Goal: Complete Application Form: Complete application form

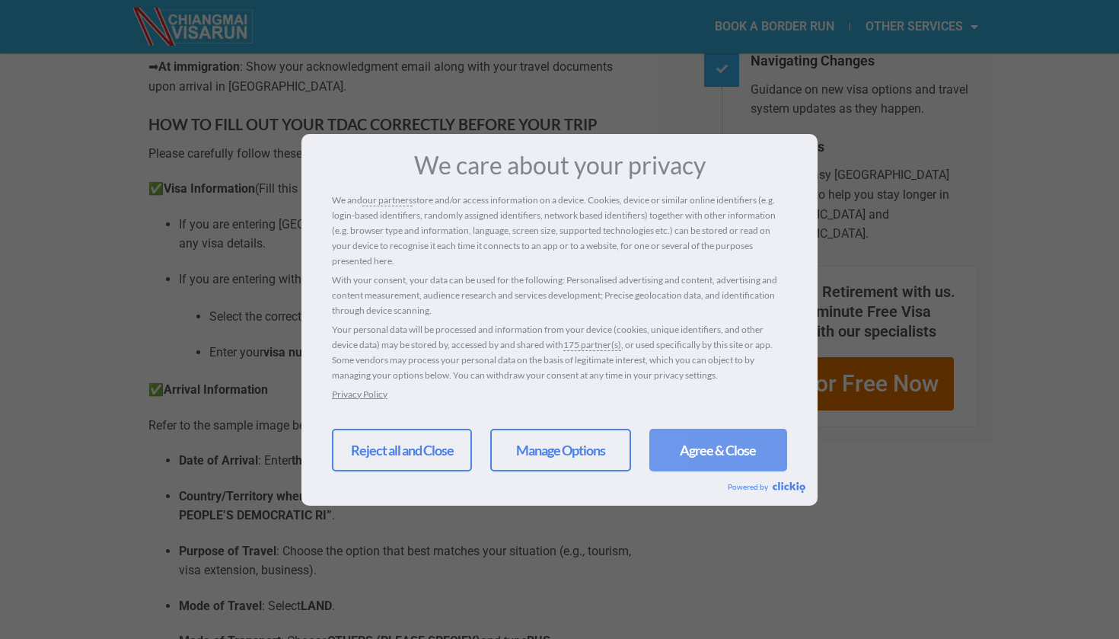
click at [707, 458] on link "Agree & Close" at bounding box center [719, 450] width 138 height 43
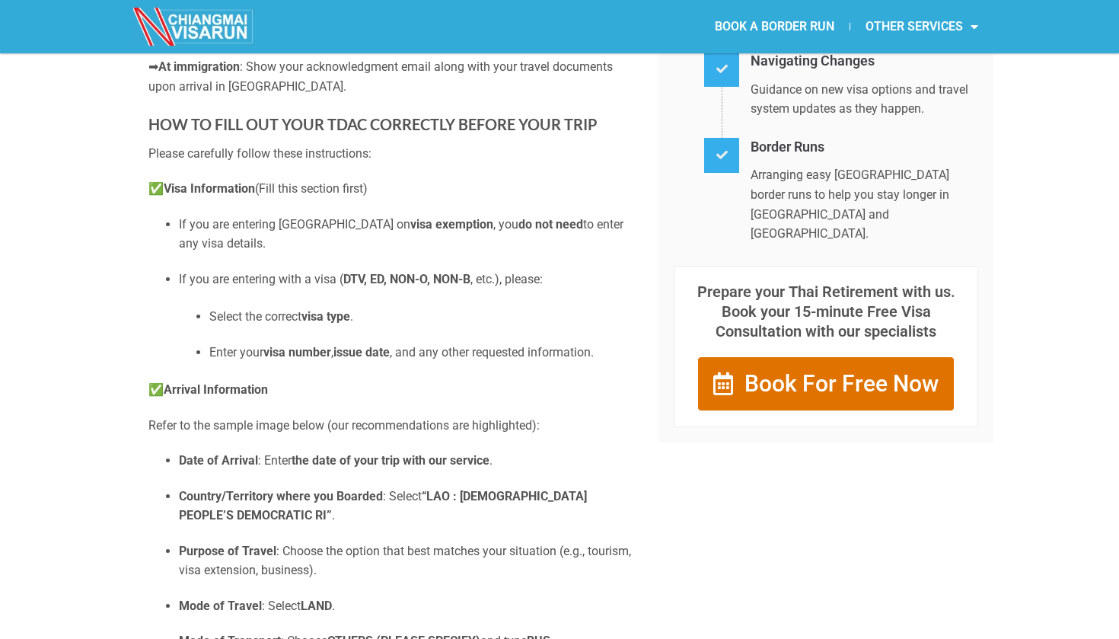
click at [792, 372] on span "Book For Free Now" at bounding box center [842, 383] width 194 height 23
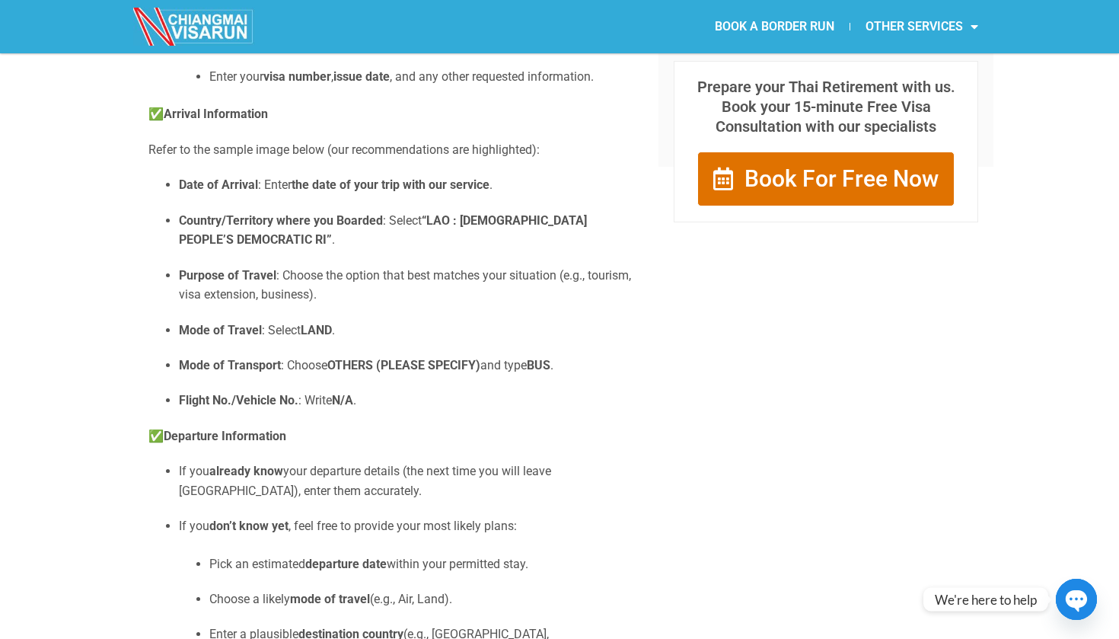
scroll to position [822, 0]
drag, startPoint x: 461, startPoint y: 231, endPoint x: 649, endPoint y: 246, distance: 187.9
click at [649, 246] on div "Complete Your Thailand Digital Arrival Card (TDAC) Before Your Trip NEW ENTRY R…" at bounding box center [560, 27] width 838 height 1486
click at [561, 245] on p "Country/Territory where you Boarded : Select “LAO : [DEMOGRAPHIC_DATA] PEOPLE’S…" at bounding box center [407, 231] width 457 height 39
drag, startPoint x: 462, startPoint y: 231, endPoint x: 196, endPoint y: 251, distance: 266.4
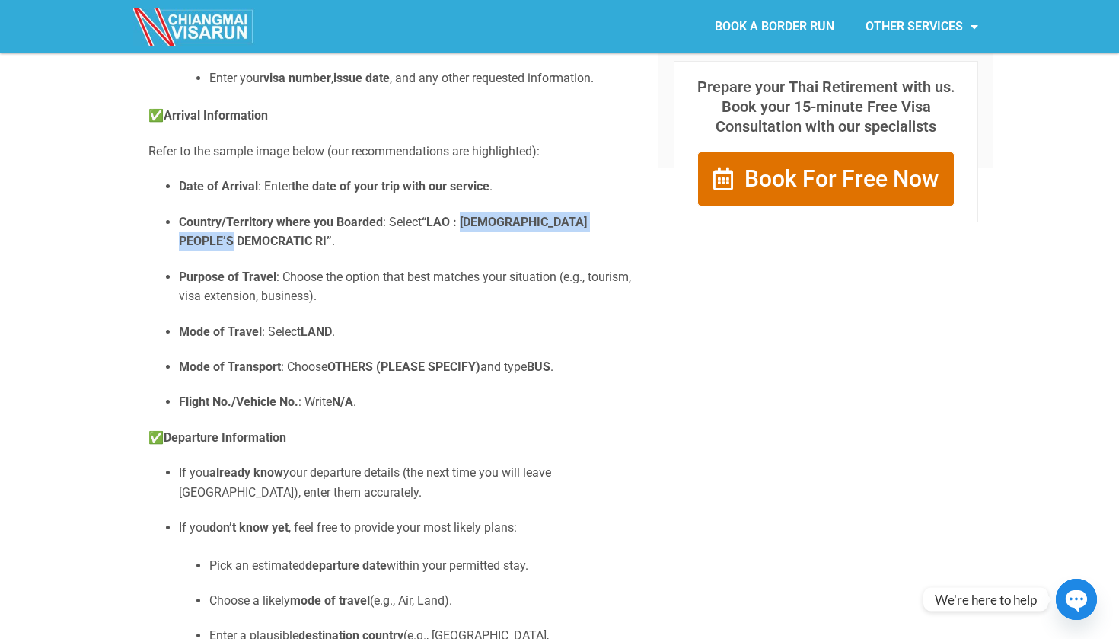
click at [196, 251] on p "Country/Territory where you Boarded : Select “LAO : [DEMOGRAPHIC_DATA] PEOPLE’S…" at bounding box center [407, 231] width 457 height 39
click at [204, 251] on p "Country/Territory where you Boarded : Select “LAO : [DEMOGRAPHIC_DATA] PEOPLE’S…" at bounding box center [407, 231] width 457 height 39
drag, startPoint x: 432, startPoint y: 230, endPoint x: 189, endPoint y: 253, distance: 244.0
click at [189, 249] on strong "“LAO : [DEMOGRAPHIC_DATA] PEOPLE’S DEMOCRATIC RI”" at bounding box center [383, 232] width 408 height 34
copy strong "LAO : [DEMOGRAPHIC_DATA] PEOPLE’S DEMOCRATIC RI"
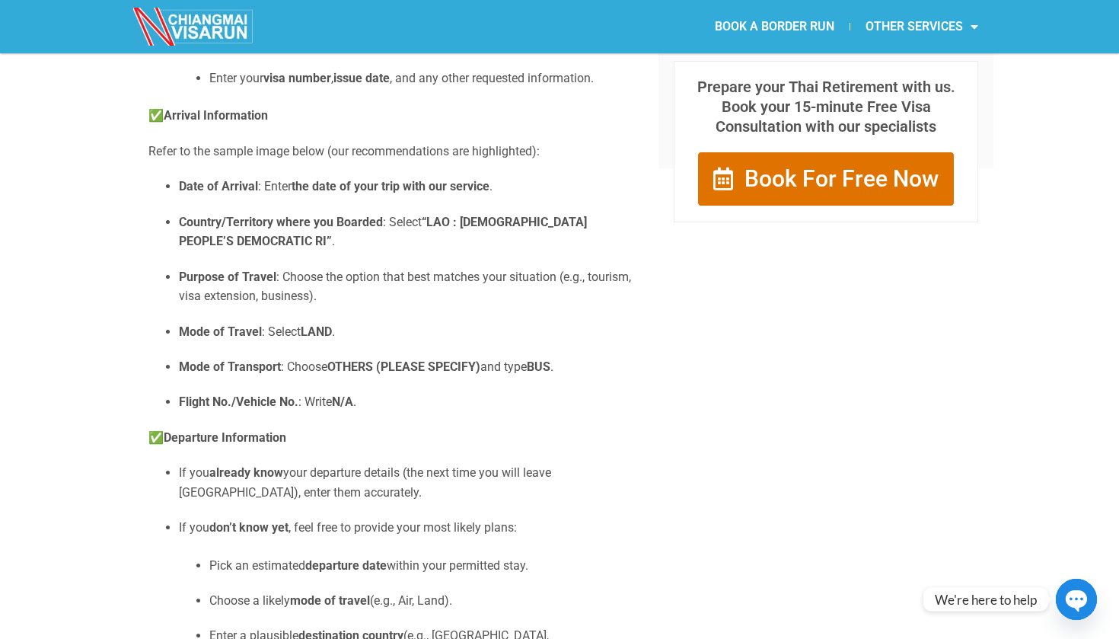
click at [474, 248] on p "Country/Territory where you Boarded : Select “LAO : [DEMOGRAPHIC_DATA] PEOPLE’S…" at bounding box center [407, 231] width 457 height 39
drag, startPoint x: 460, startPoint y: 231, endPoint x: 192, endPoint y: 252, distance: 268.9
click at [192, 249] on strong "“LAO : [DEMOGRAPHIC_DATA] PEOPLE’S DEMOCRATIC RI”" at bounding box center [383, 232] width 408 height 34
copy strong "[DEMOGRAPHIC_DATA] PEOPLE’S DEMOCRATIC RI"
click at [934, 2] on div "BOOK A BORDER RUN OTHER SERVICES Retirement Visa Support Thai Driving License S…" at bounding box center [777, 26] width 434 height 53
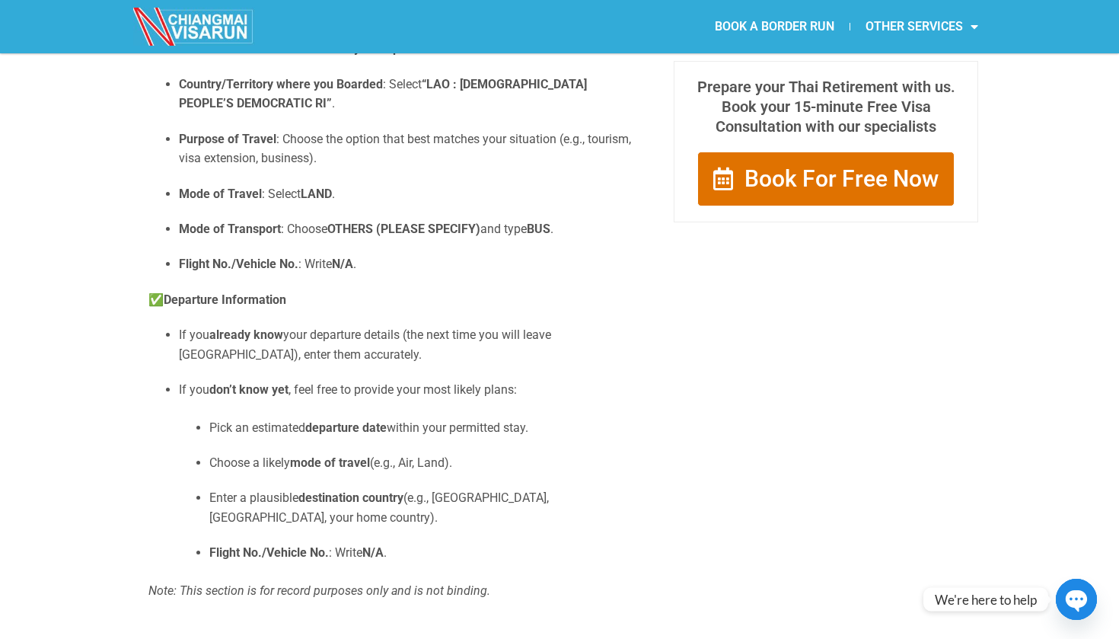
scroll to position [969, 0]
